Goal: Check status: Check status

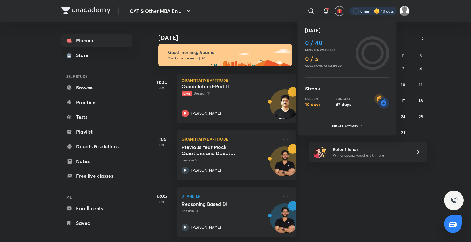
click at [360, 126] on icon at bounding box center [362, 126] width 4 height 4
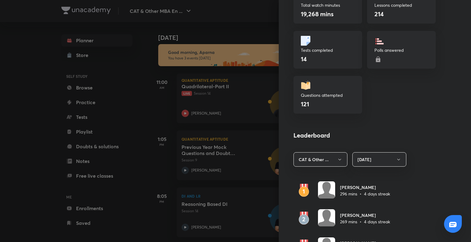
scroll to position [308, 0]
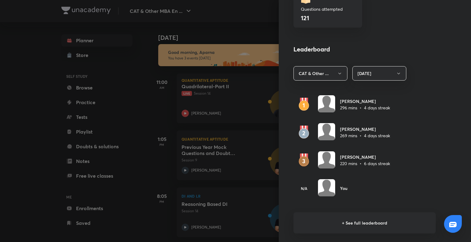
click at [367, 225] on h6 "+ See full leaderboard" at bounding box center [364, 222] width 142 height 21
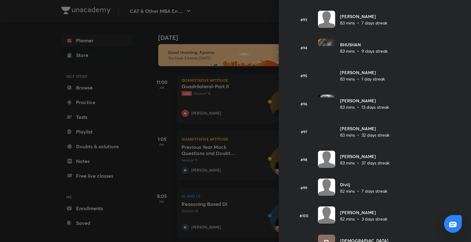
scroll to position [2613, 0]
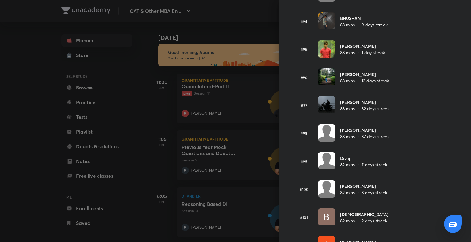
click at [7, 145] on div at bounding box center [235, 121] width 471 height 242
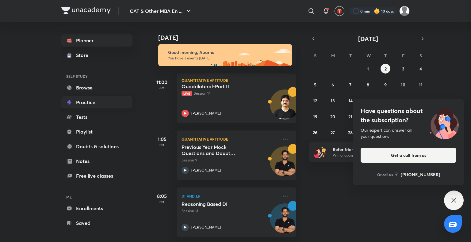
scroll to position [0, 0]
